Goal: Information Seeking & Learning: Learn about a topic

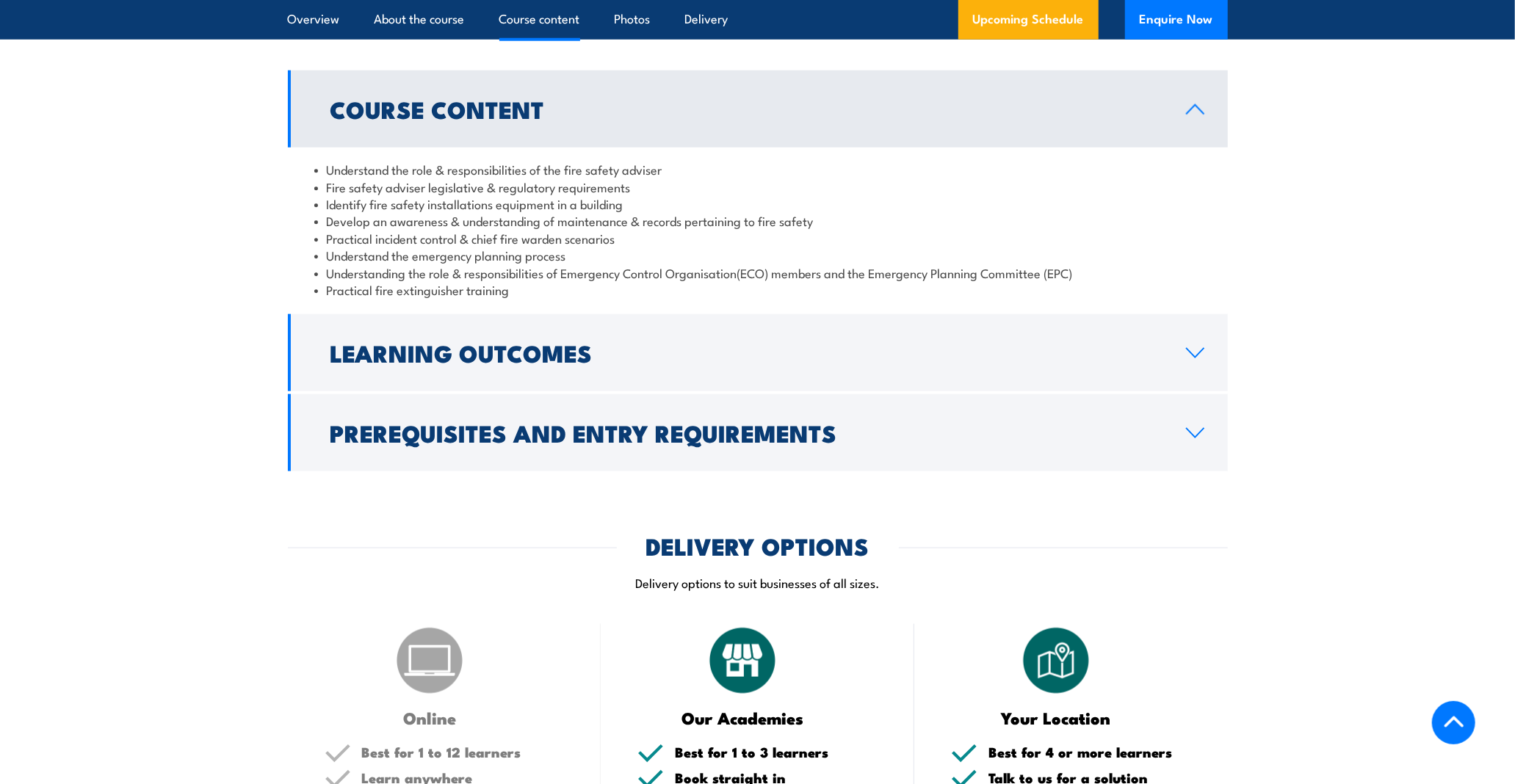
scroll to position [1386, 0]
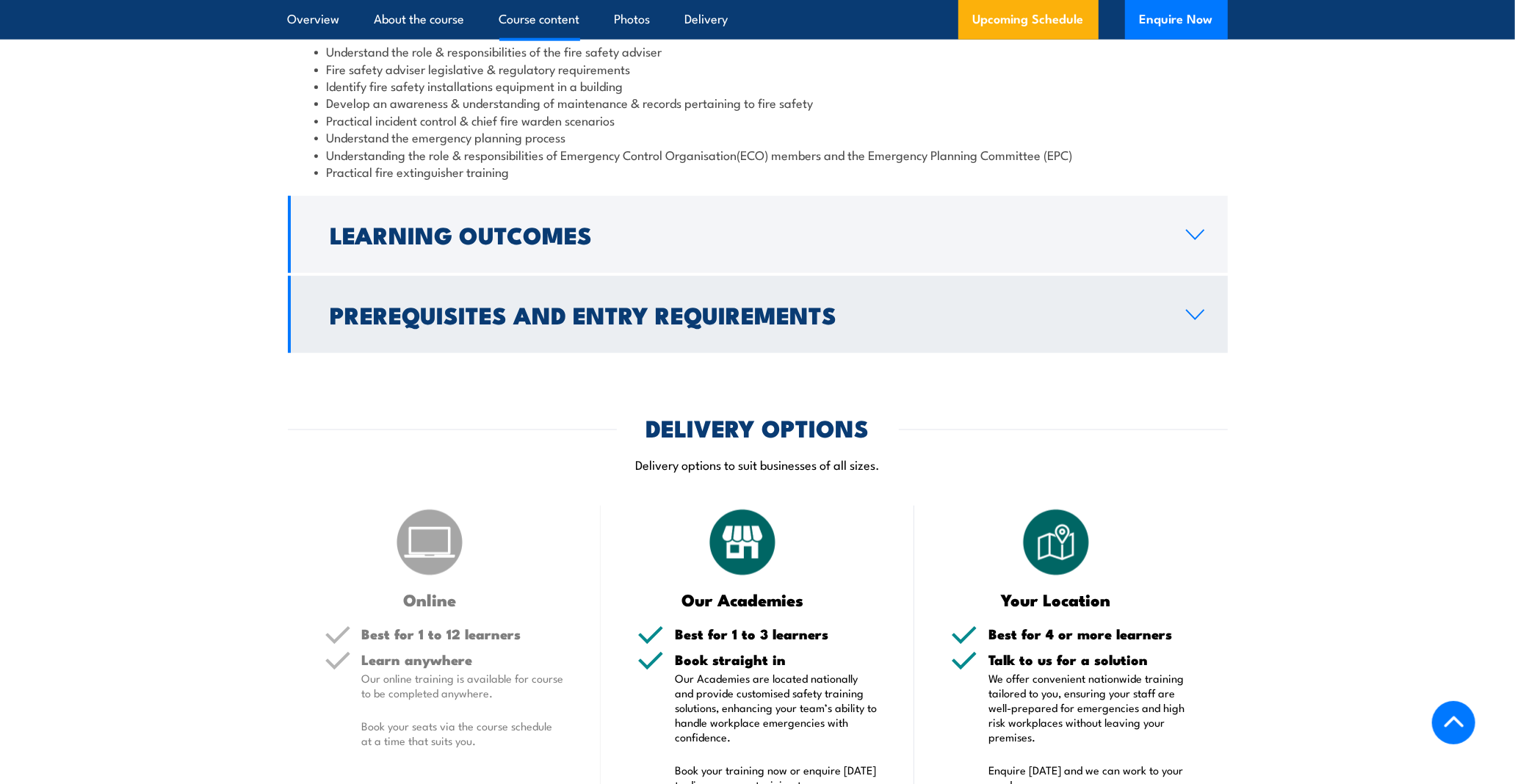
click at [501, 324] on h2 "Prerequisites and Entry Requirements" at bounding box center [746, 314] width 832 height 21
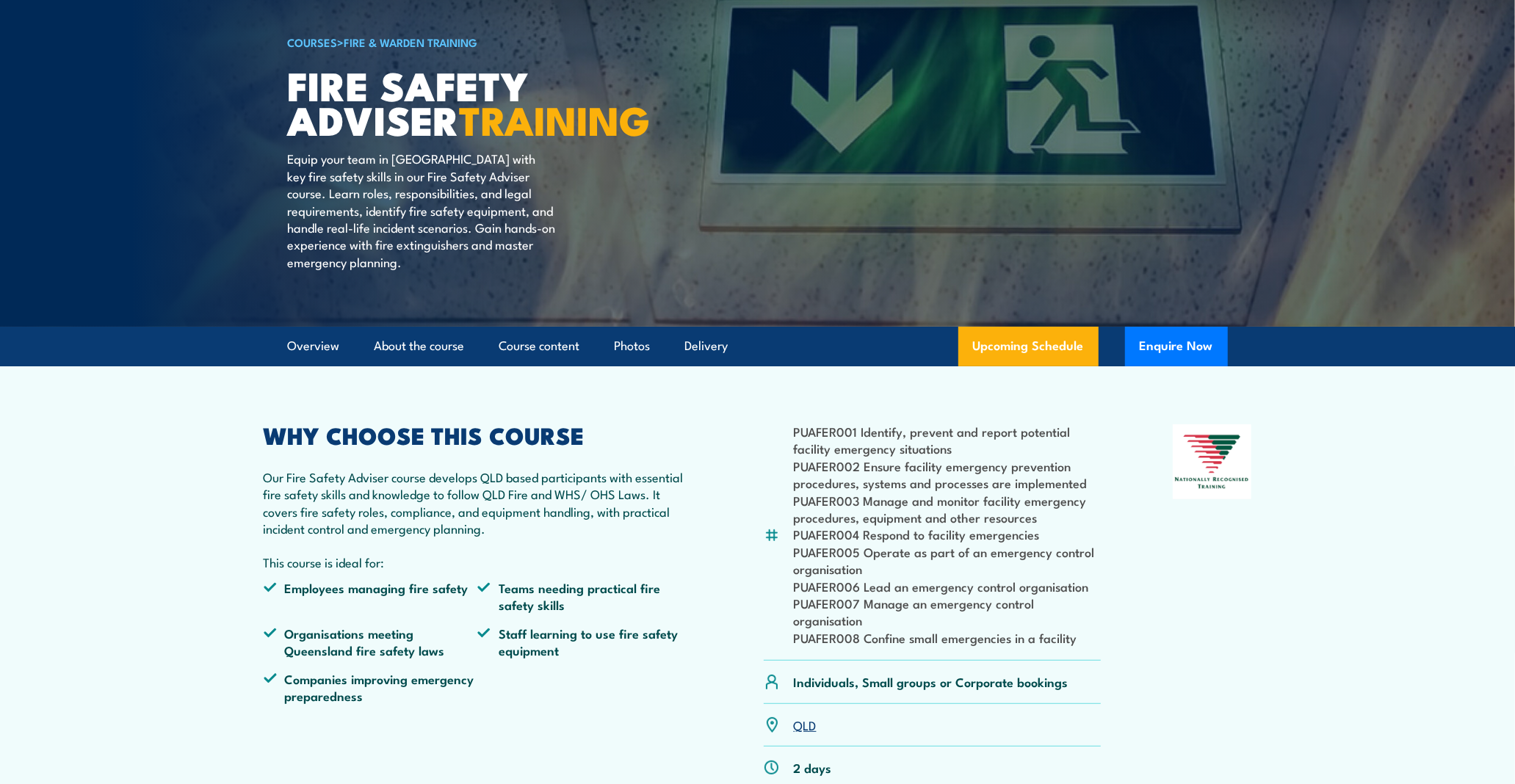
scroll to position [0, 0]
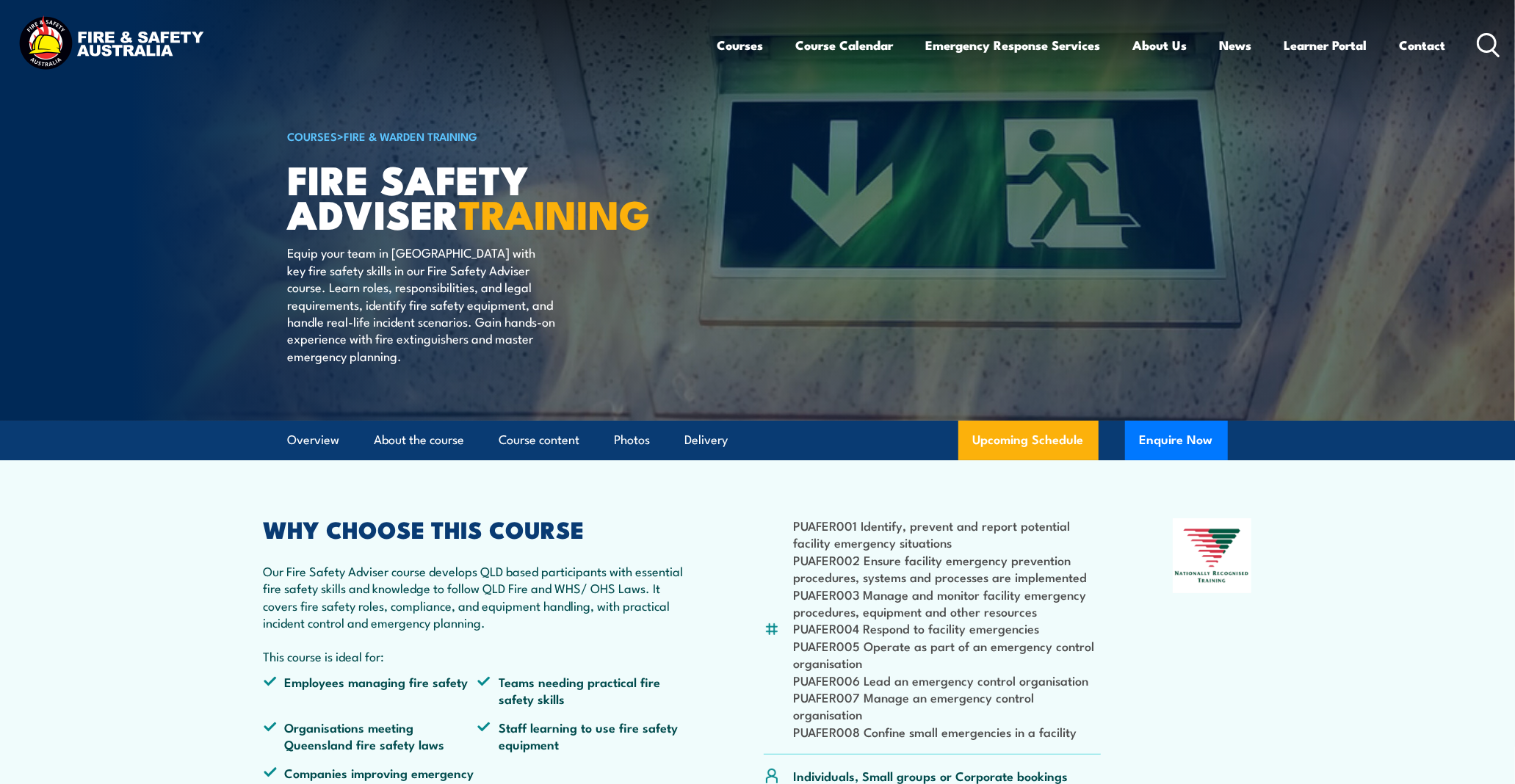
click at [317, 138] on link "COURSES" at bounding box center [313, 135] width 50 height 16
